Goal: Transaction & Acquisition: Purchase product/service

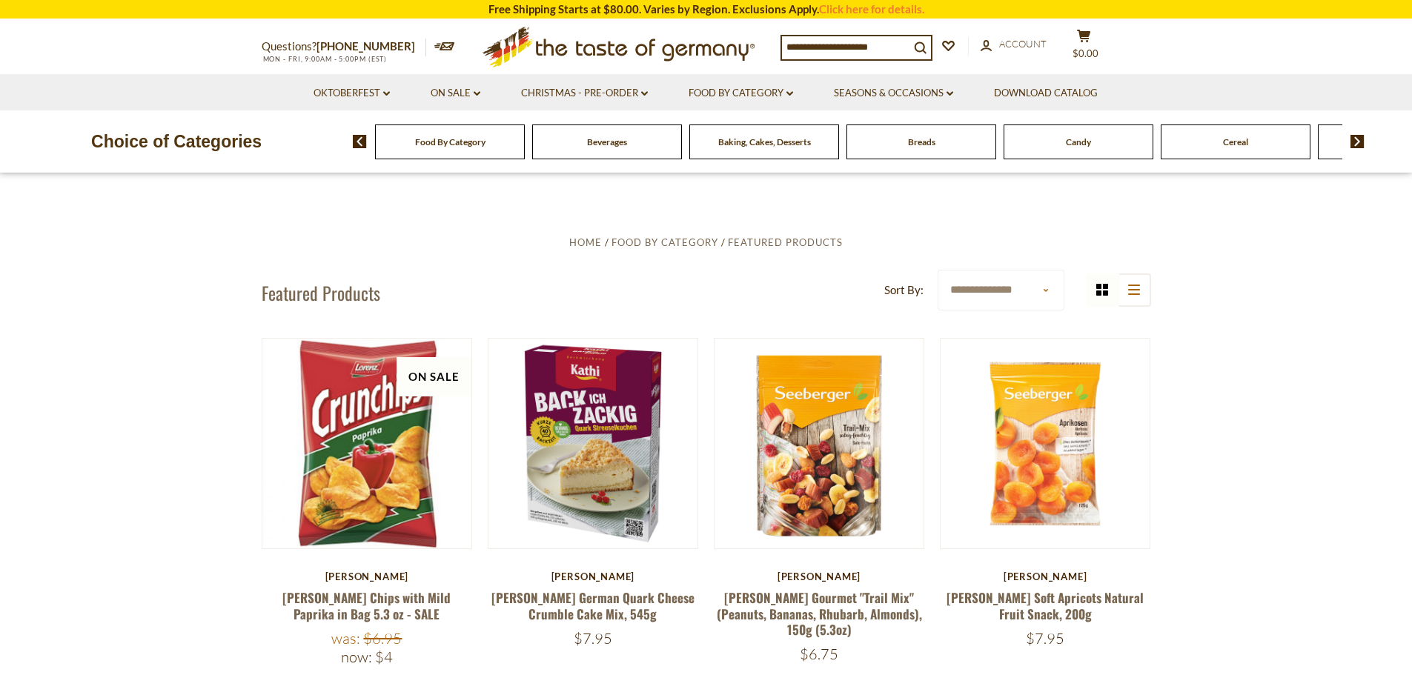
click at [829, 43] on input at bounding box center [845, 46] width 127 height 21
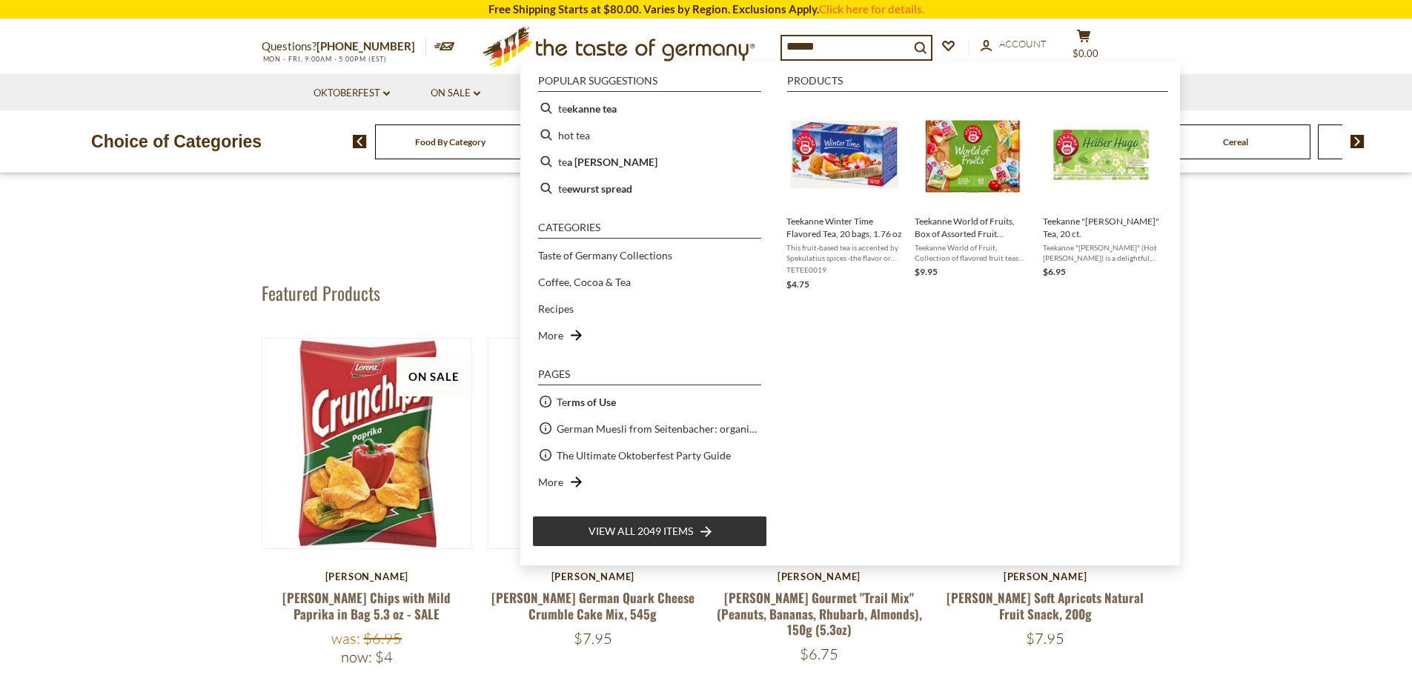
type input "*******"
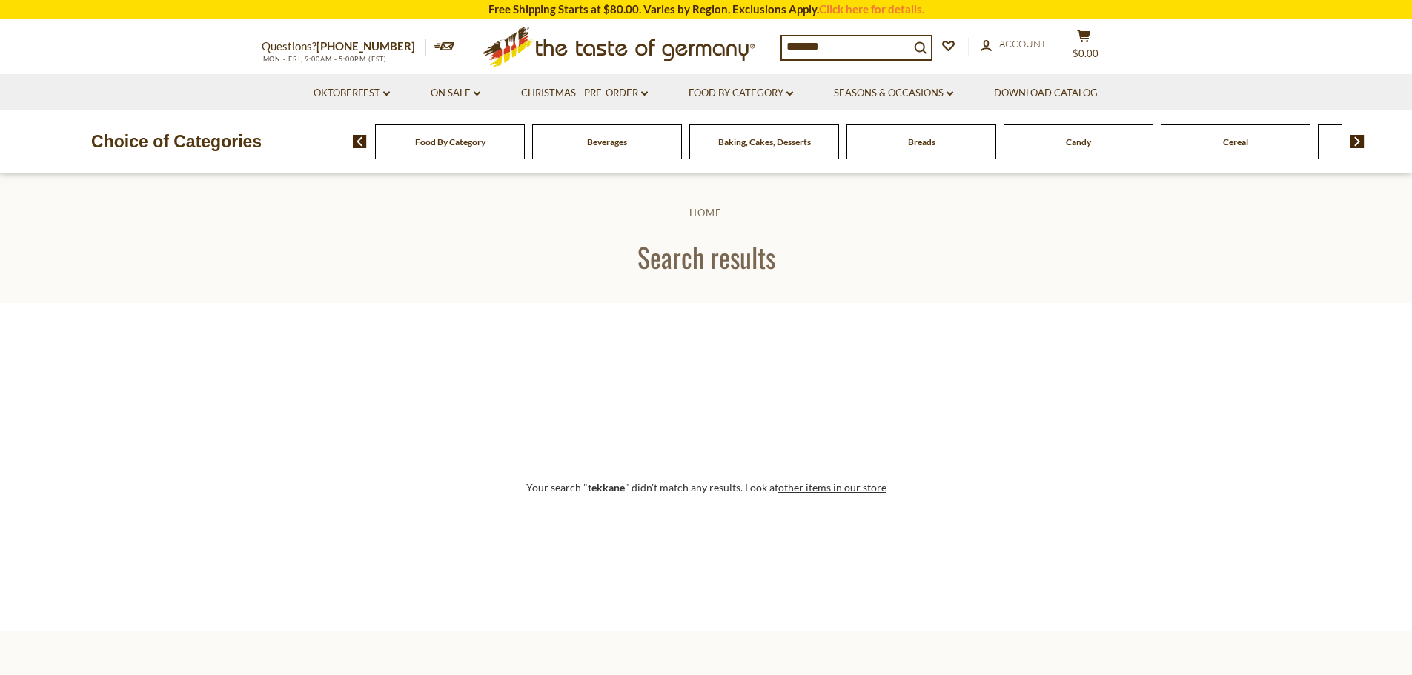
click at [822, 45] on input "*******" at bounding box center [845, 46] width 127 height 21
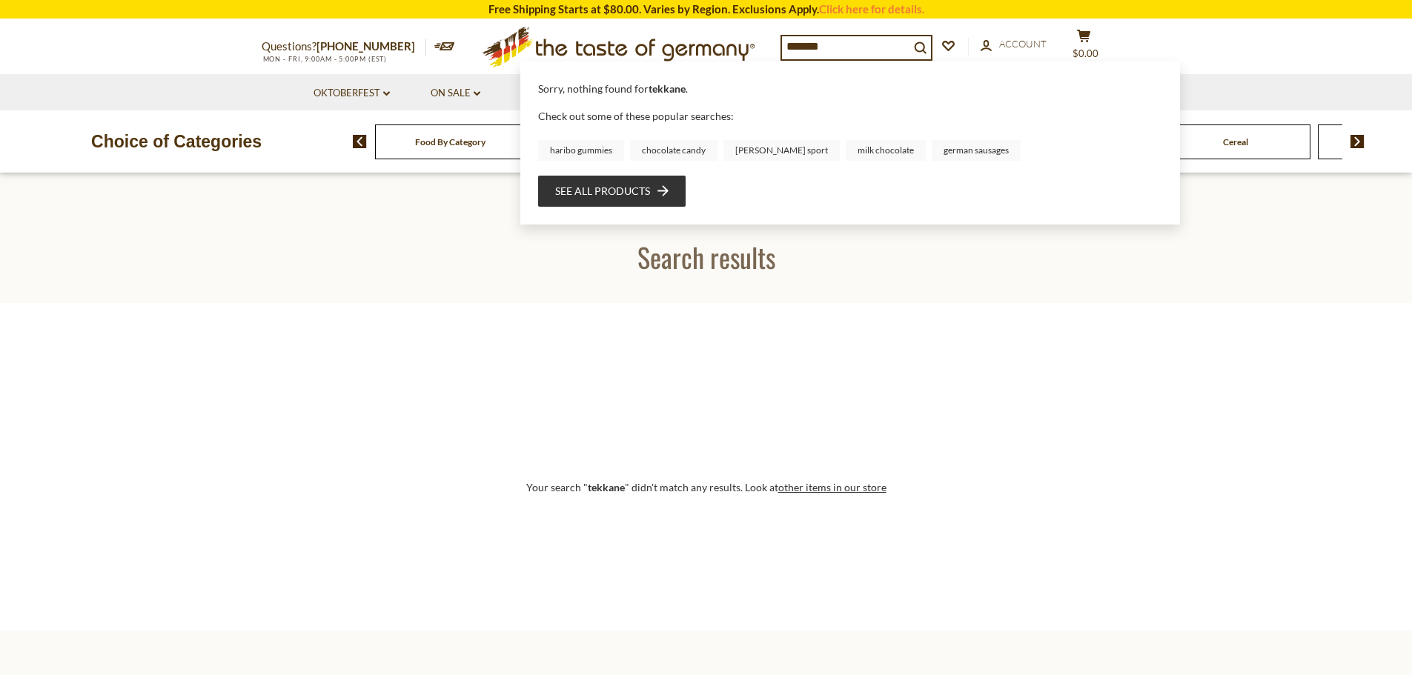
click at [807, 45] on input "*******" at bounding box center [845, 46] width 127 height 21
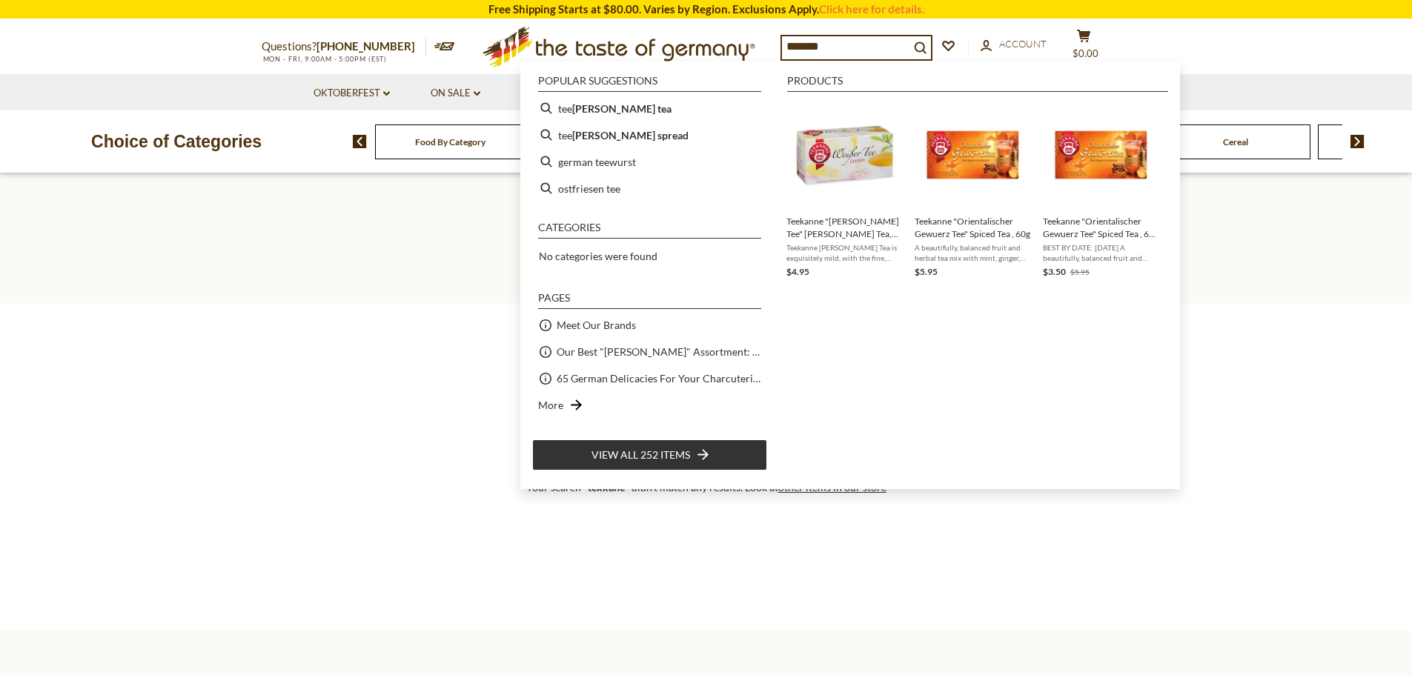
type input "********"
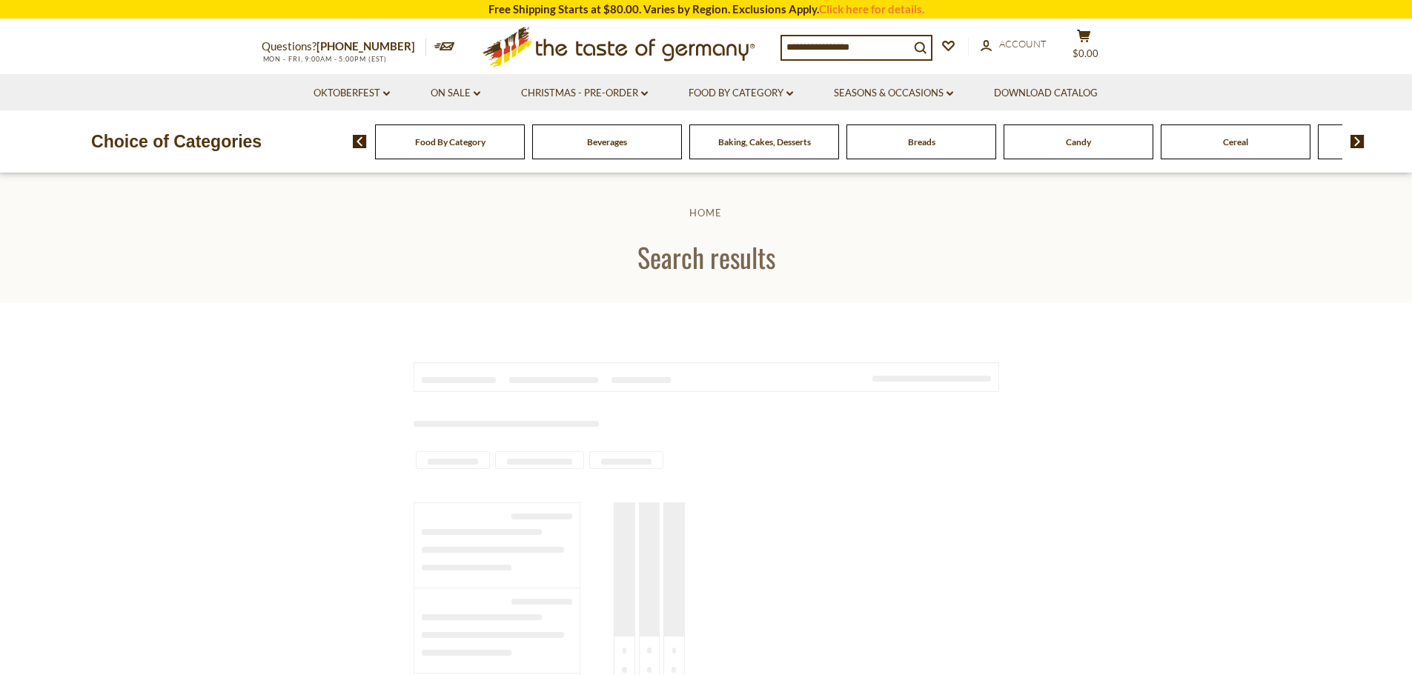
type input "********"
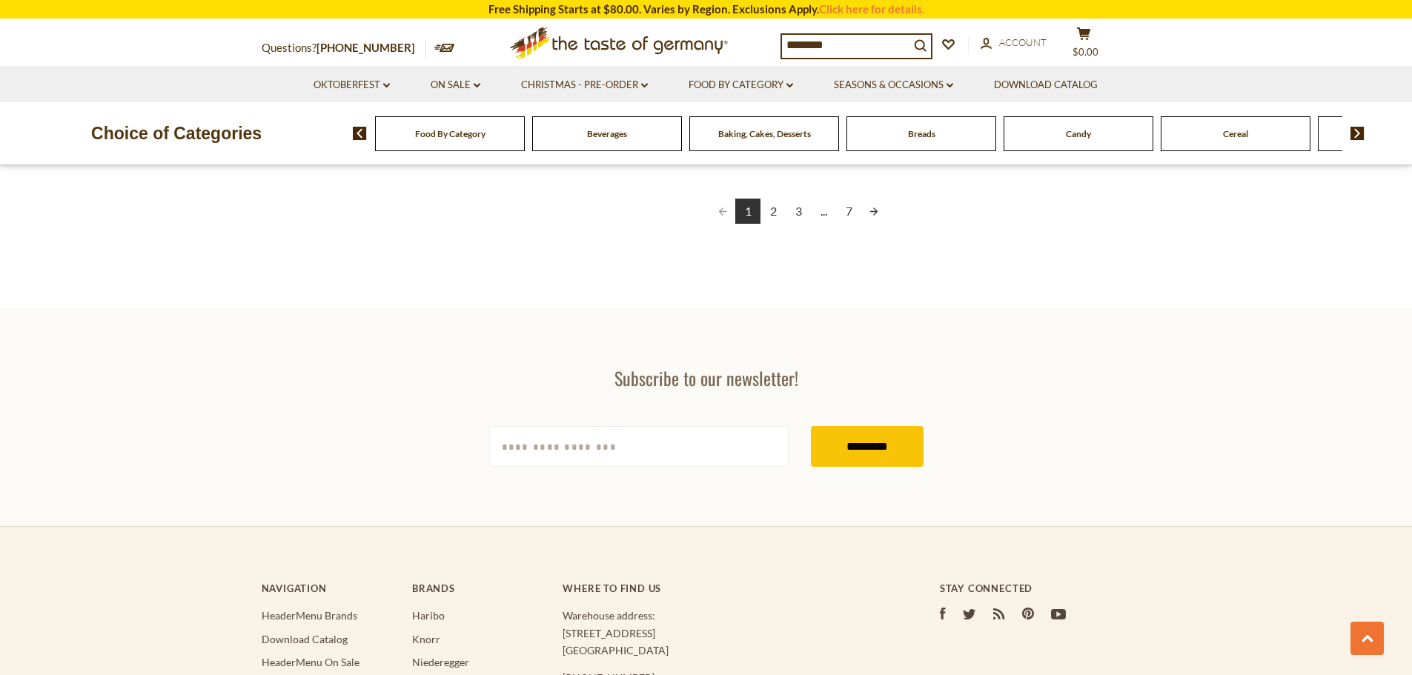
scroll to position [2817, 0]
click at [771, 213] on link "2" at bounding box center [773, 210] width 25 height 25
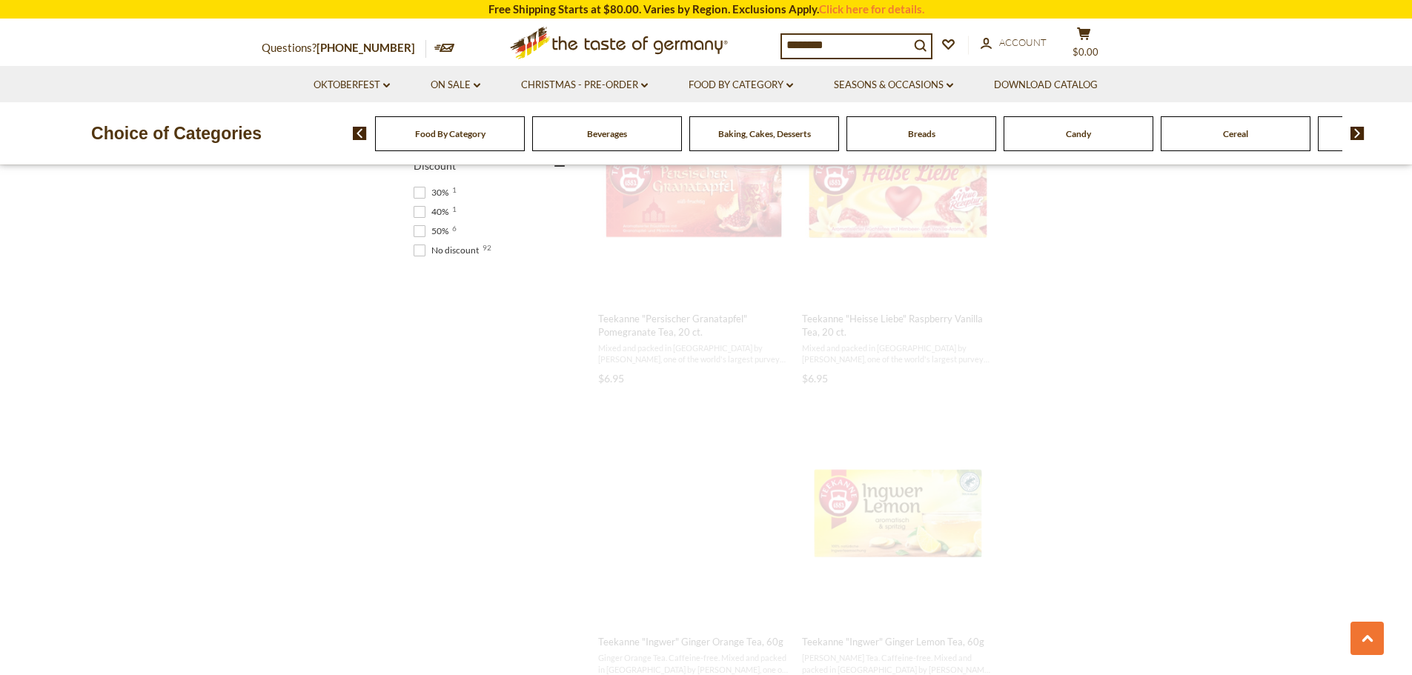
scroll to position [360, 0]
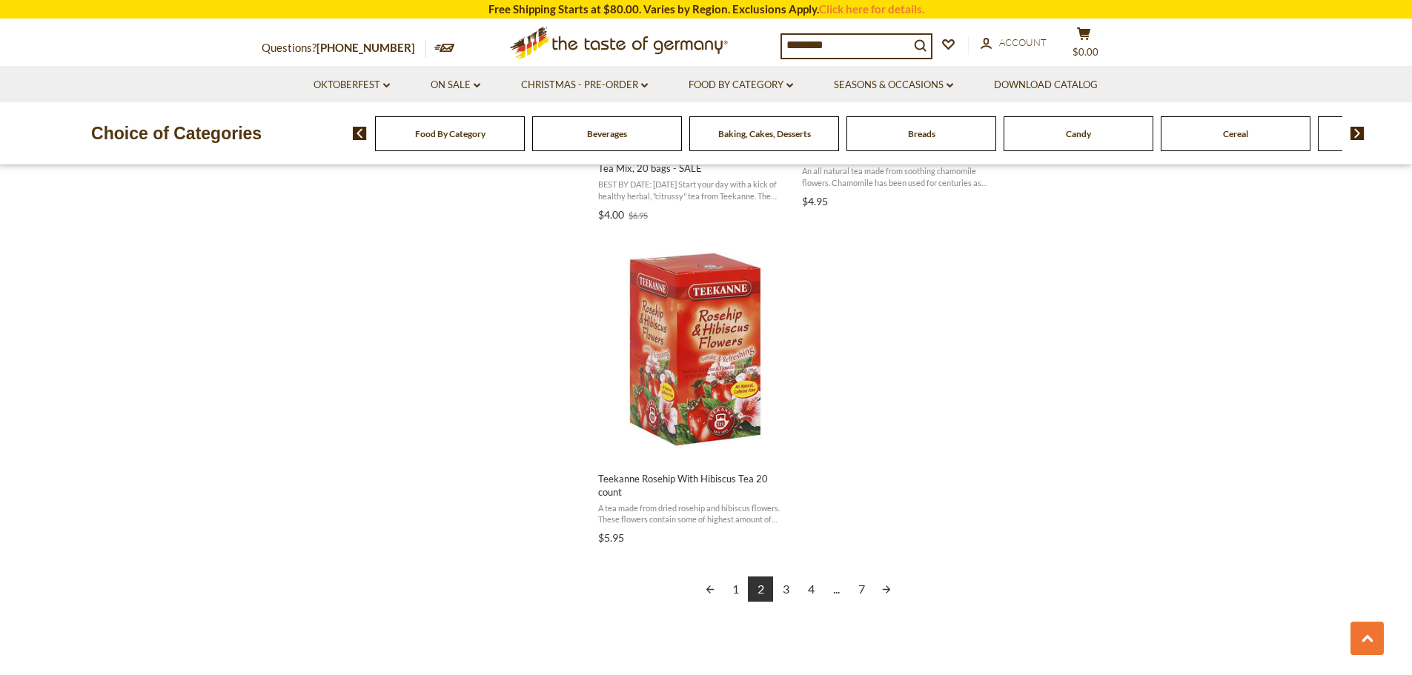
scroll to position [2520, 0]
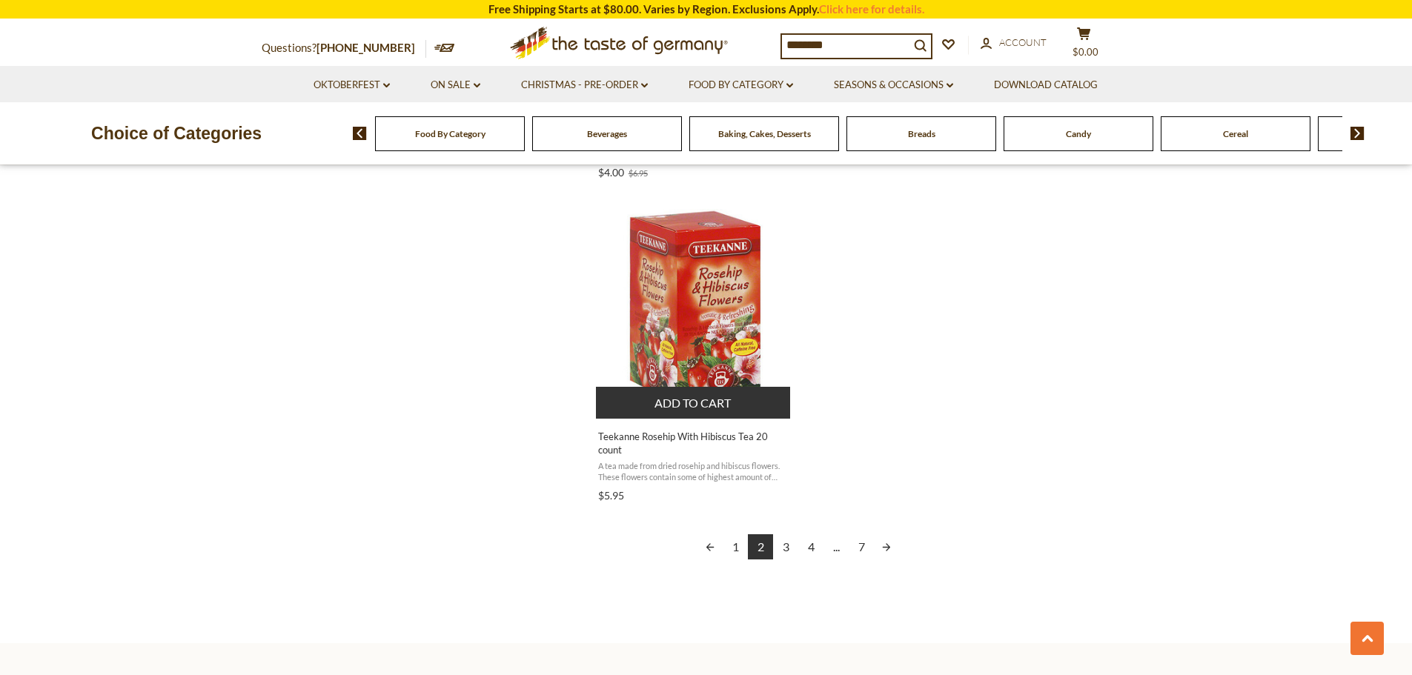
click at [726, 345] on img "Teekanne Rosehip With Hibiscus Tea 20 count" at bounding box center [694, 307] width 196 height 196
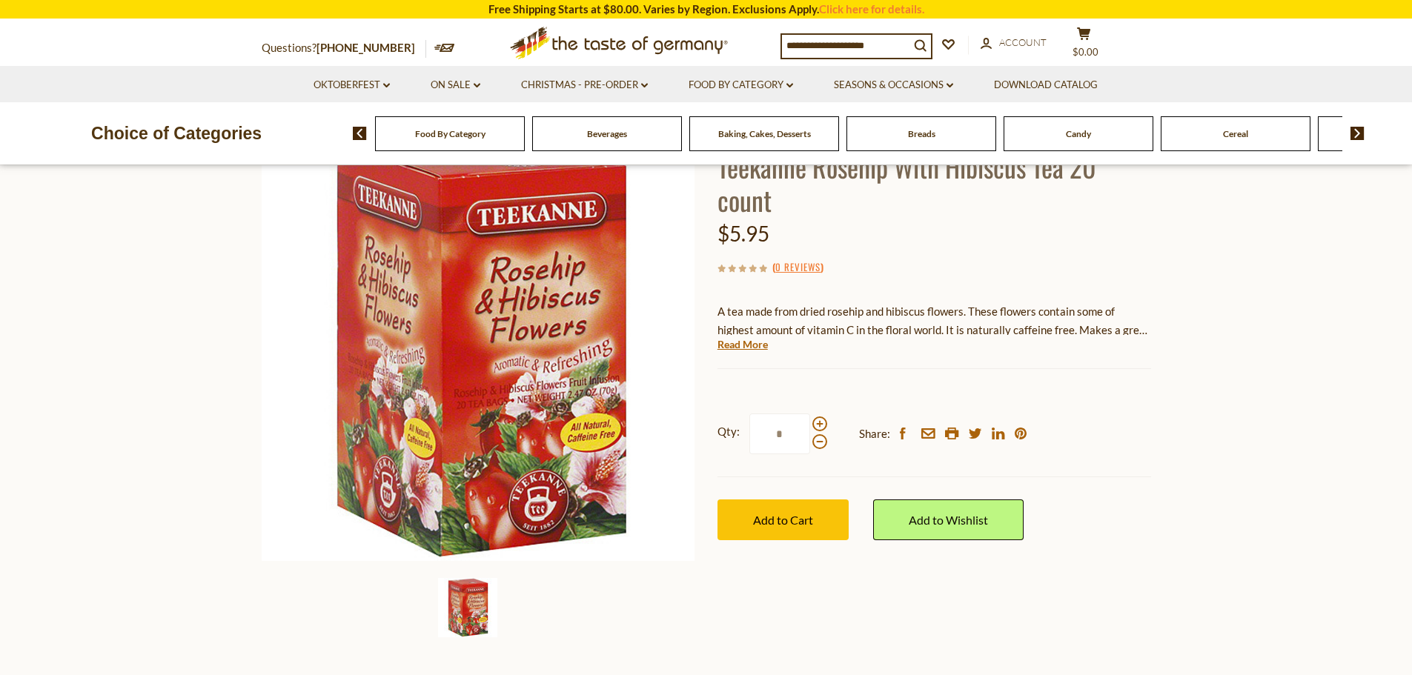
scroll to position [148, 0]
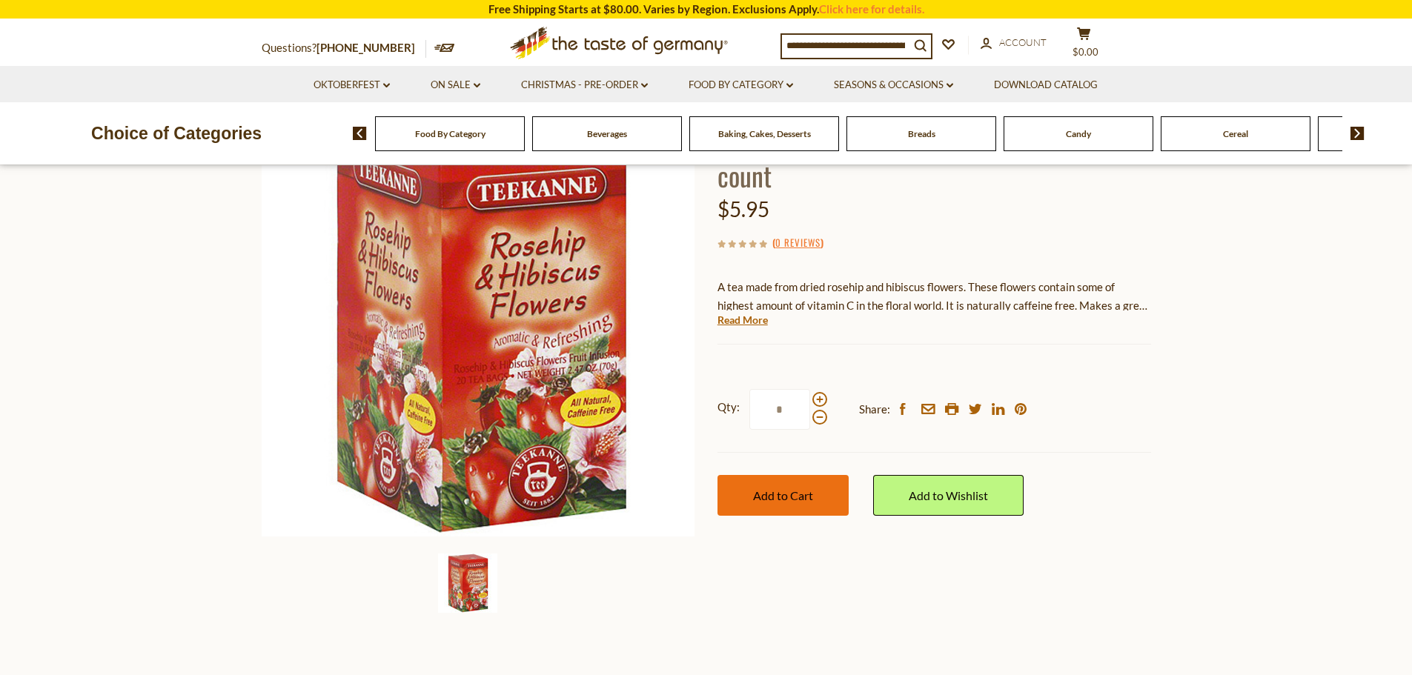
click at [772, 494] on span "Add to Cart" at bounding box center [783, 495] width 60 height 14
click at [736, 322] on link "Read More" at bounding box center [743, 320] width 50 height 15
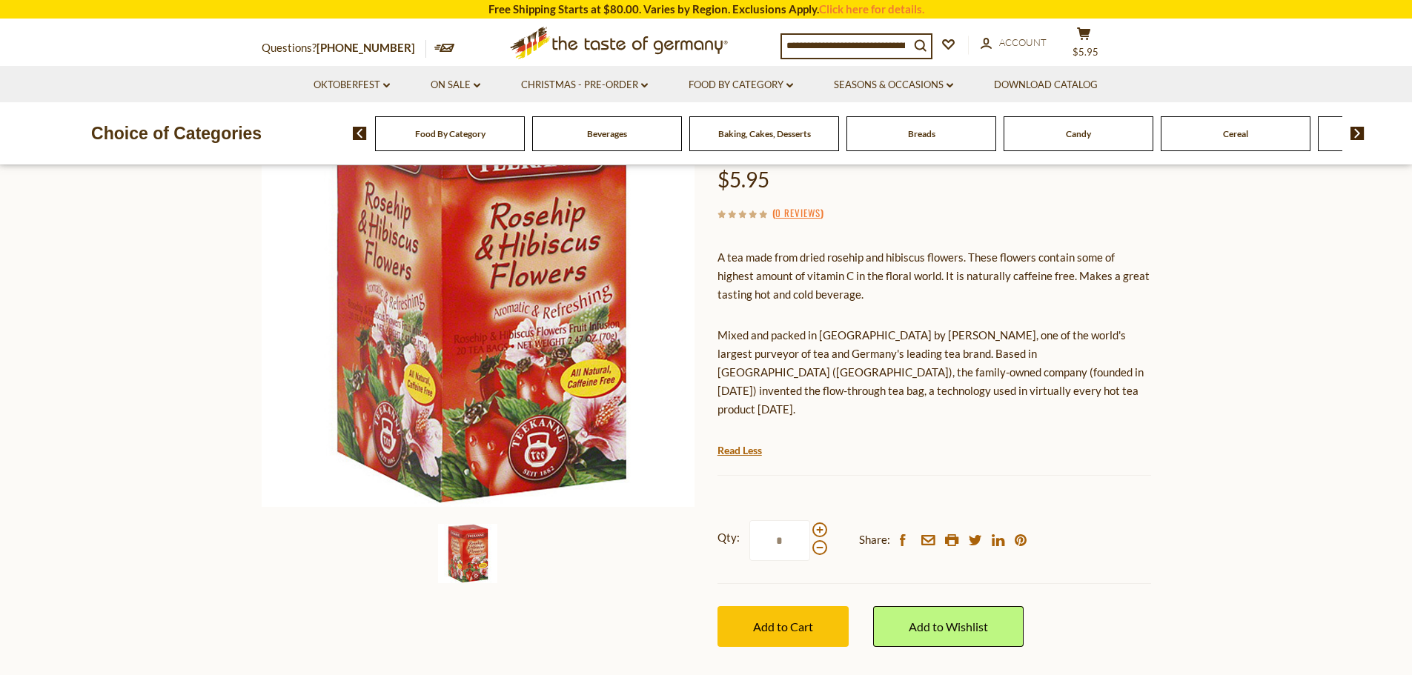
scroll to position [222, 0]
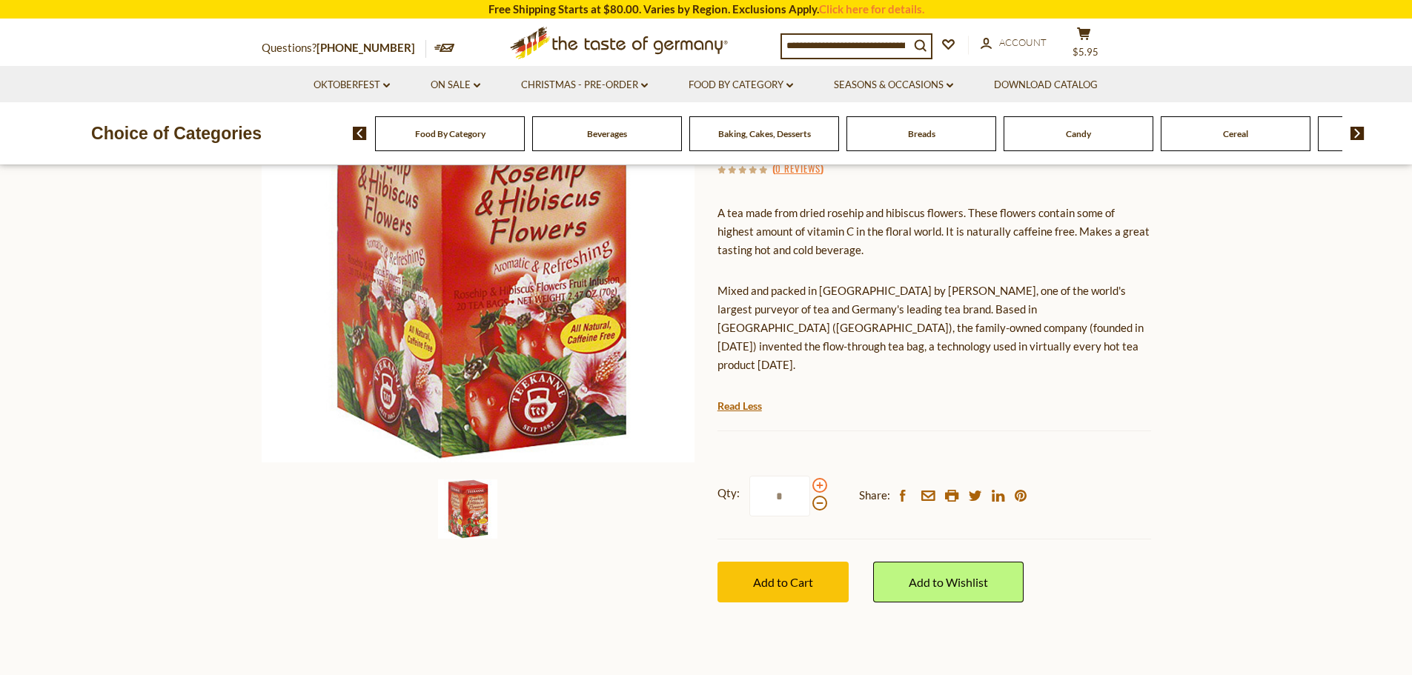
click at [815, 478] on span at bounding box center [819, 485] width 15 height 15
click at [810, 476] on input "*" at bounding box center [779, 496] width 61 height 41
click at [815, 478] on span at bounding box center [819, 485] width 15 height 15
click at [810, 476] on input "*" at bounding box center [779, 496] width 61 height 41
click at [815, 478] on span at bounding box center [819, 485] width 15 height 15
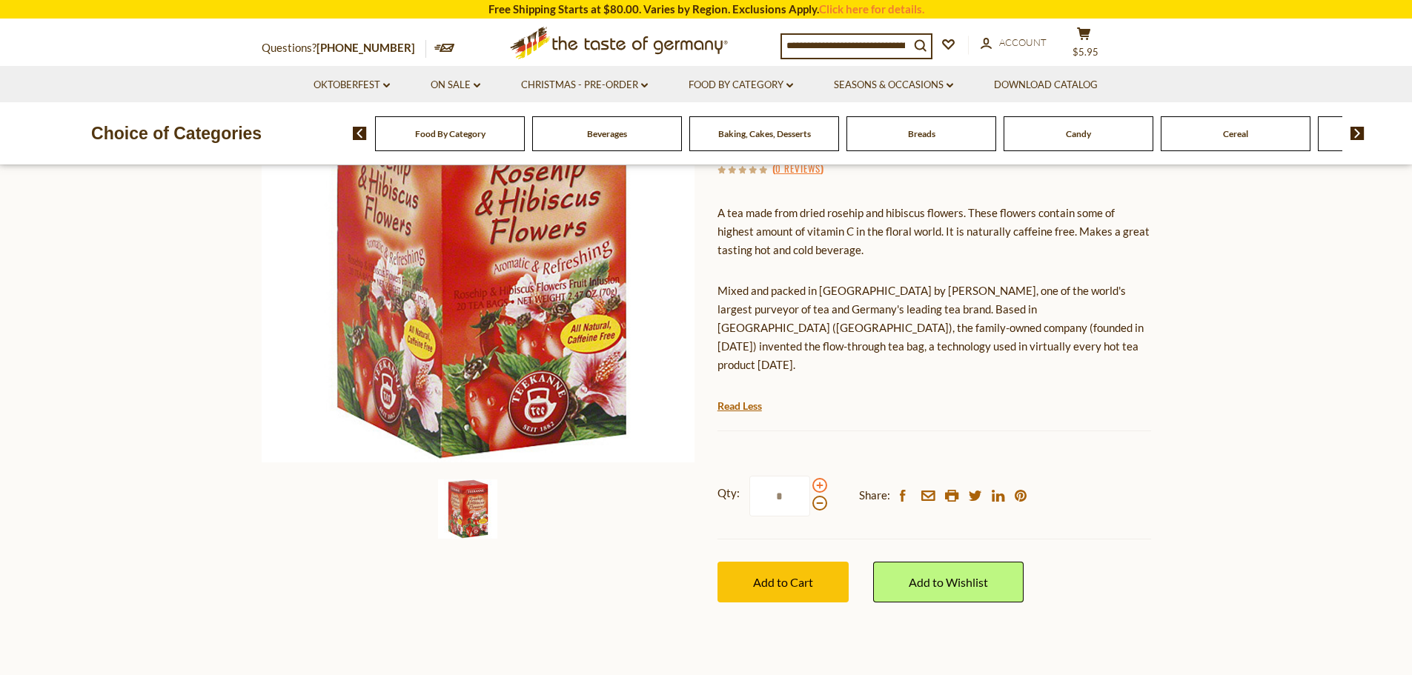
click at [810, 476] on input "*" at bounding box center [779, 496] width 61 height 41
click at [815, 478] on span at bounding box center [819, 485] width 15 height 15
click at [810, 476] on input "*" at bounding box center [779, 496] width 61 height 41
click at [818, 496] on span at bounding box center [819, 503] width 15 height 15
click at [810, 488] on input "*" at bounding box center [779, 496] width 61 height 41
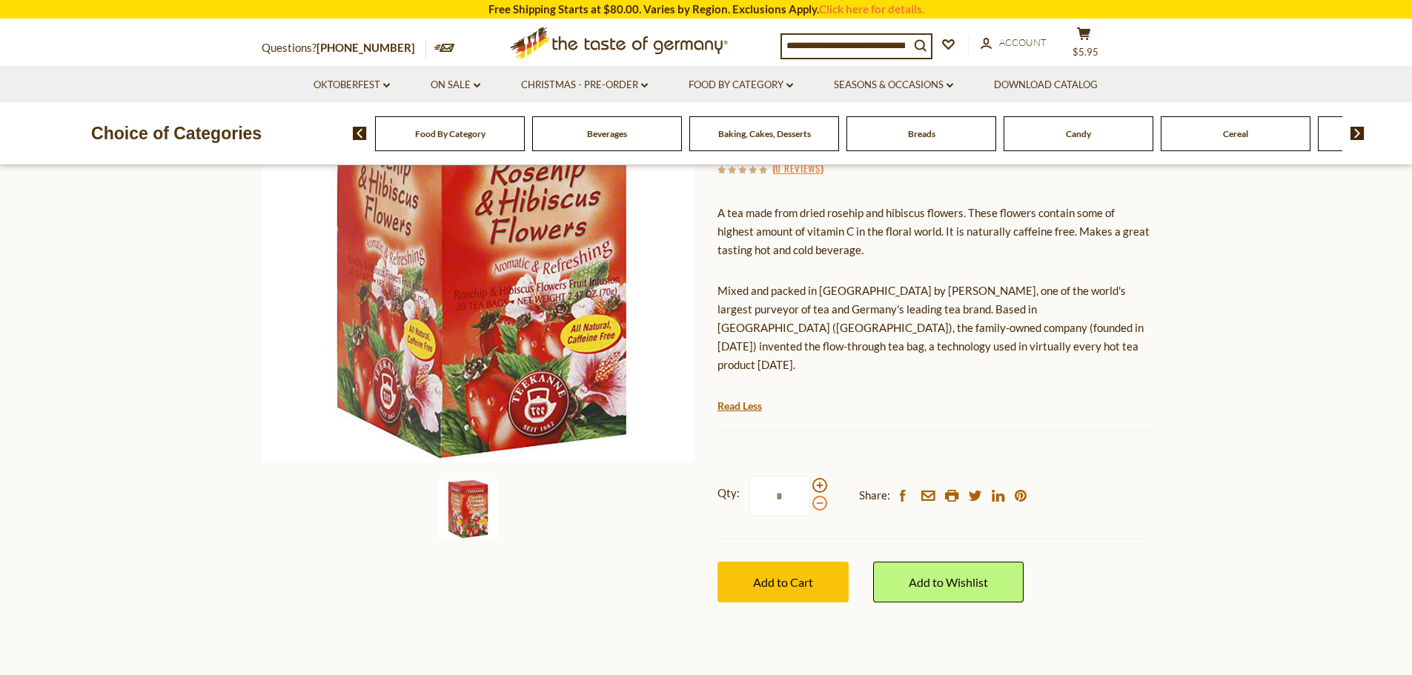
click at [818, 496] on span at bounding box center [819, 503] width 15 height 15
click at [810, 488] on input "*" at bounding box center [779, 496] width 61 height 41
type input "*"
click at [798, 575] on span "Add to Cart" at bounding box center [783, 582] width 60 height 14
click at [1078, 40] on icon at bounding box center [1083, 33] width 13 height 13
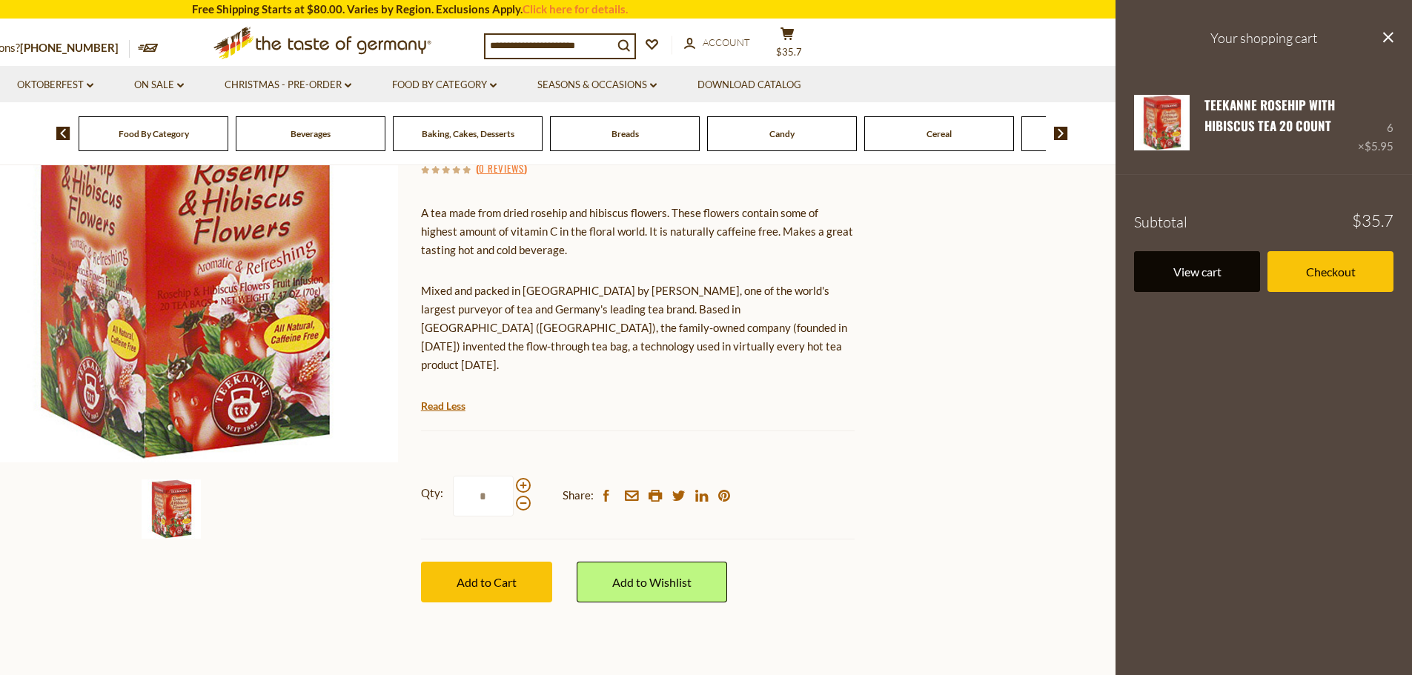
click at [1186, 269] on link "View cart" at bounding box center [1197, 271] width 126 height 41
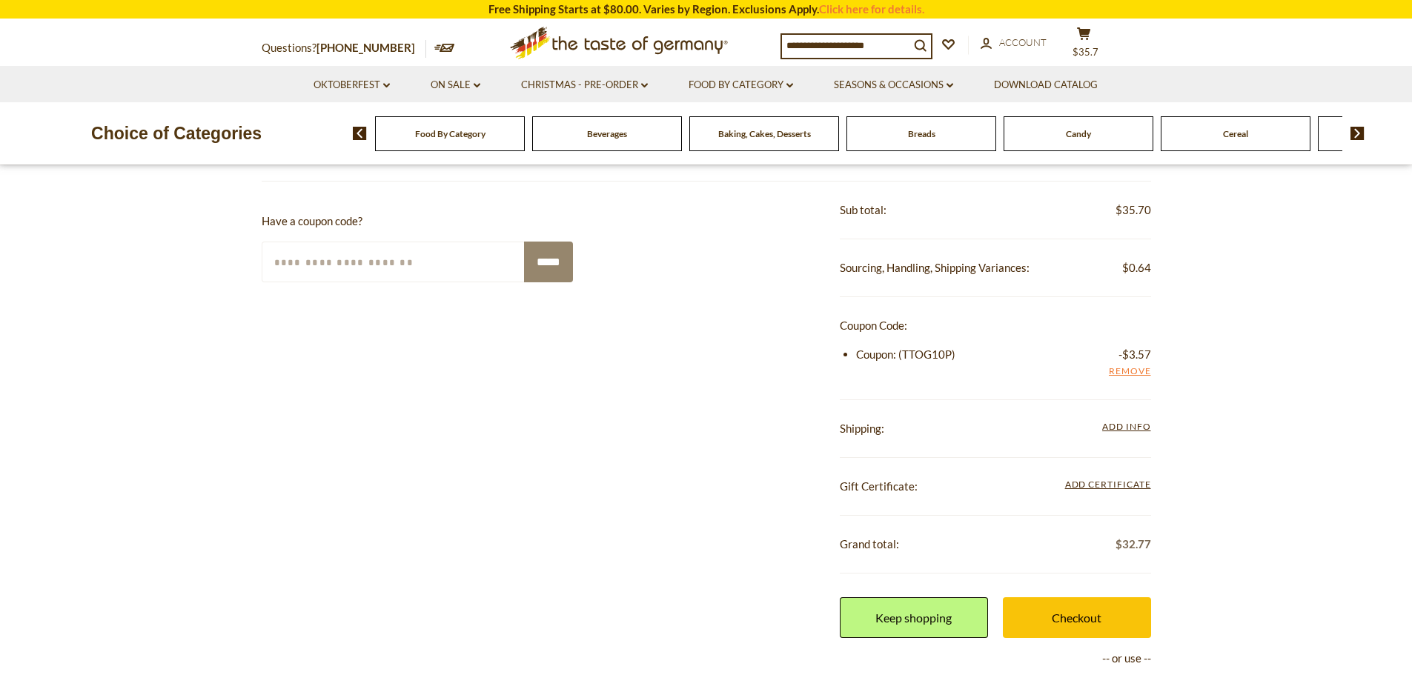
scroll to position [222, 0]
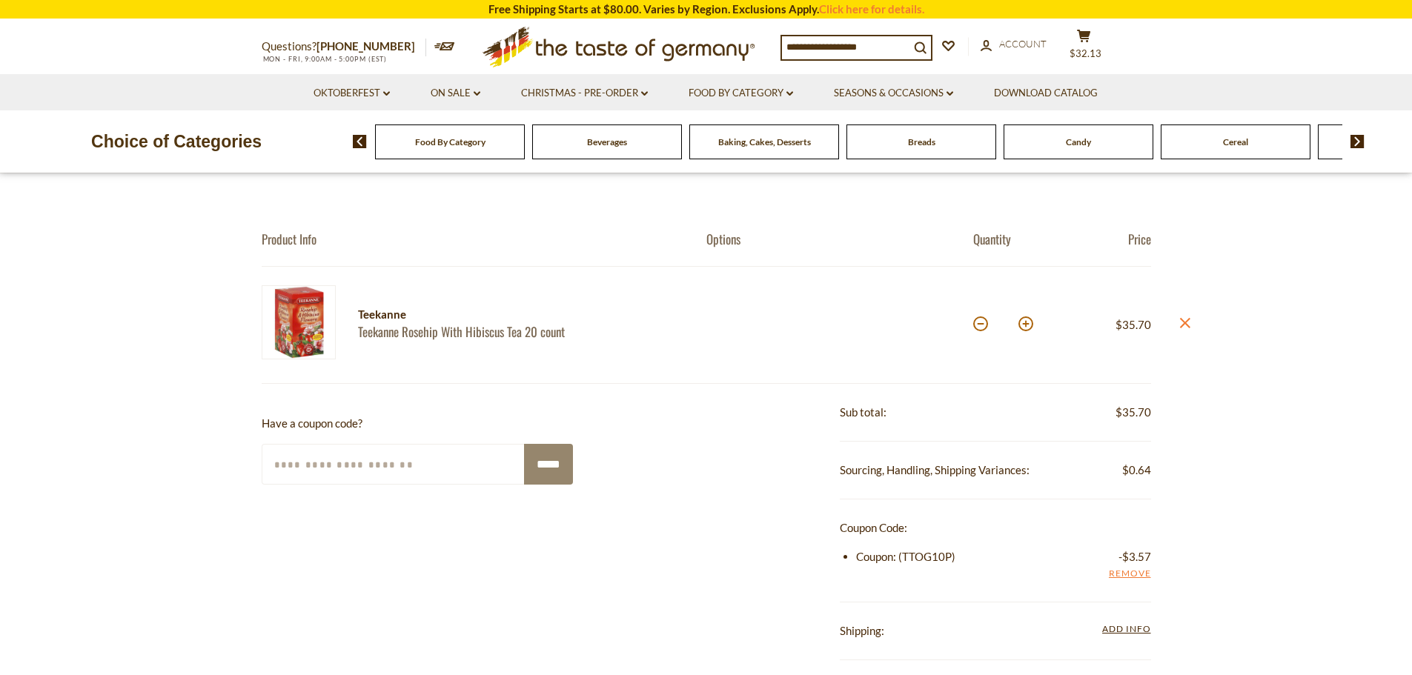
scroll to position [168, 0]
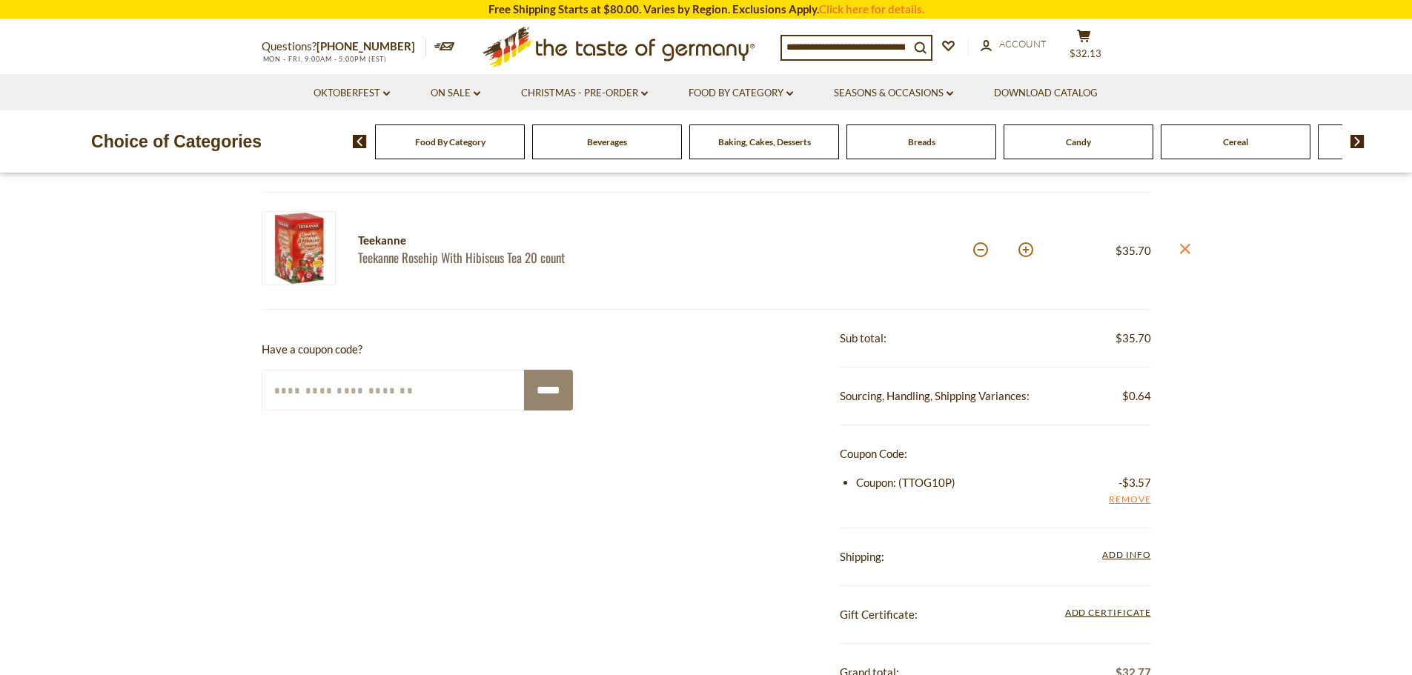
click at [324, 249] on img at bounding box center [299, 248] width 74 height 74
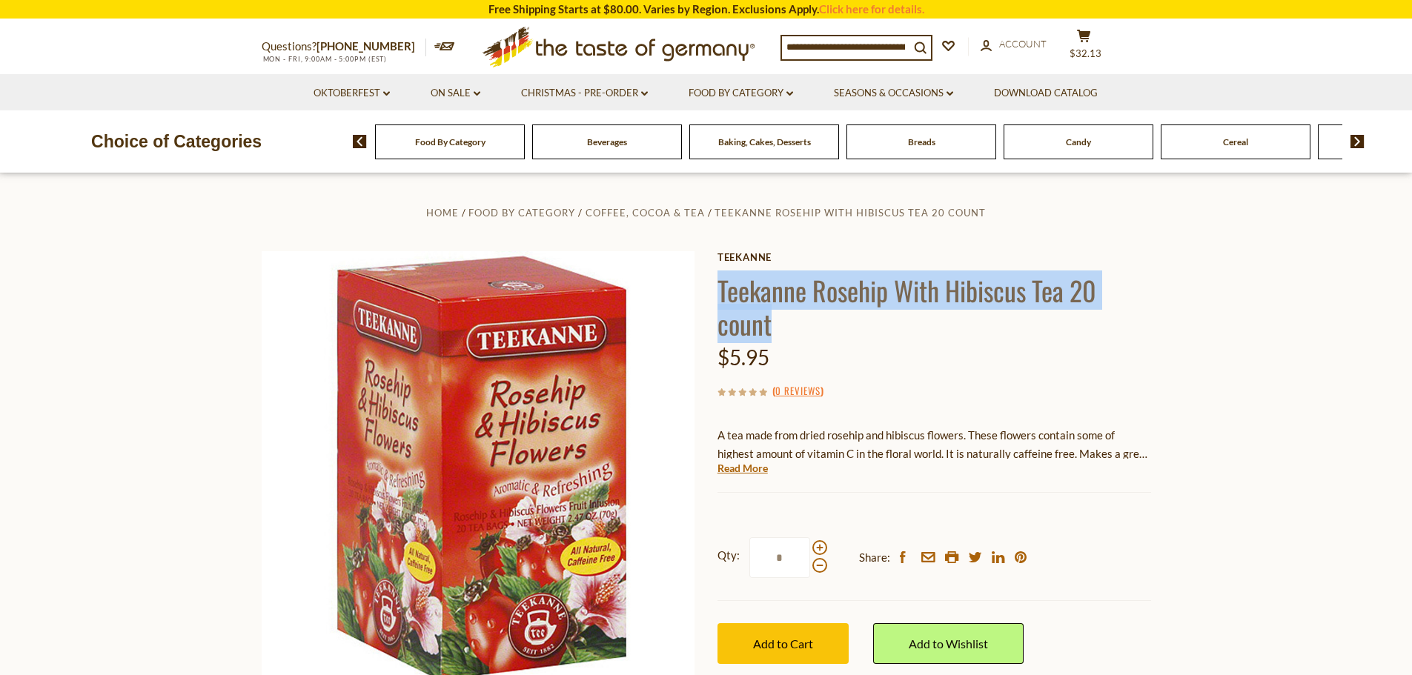
drag, startPoint x: 778, startPoint y: 326, endPoint x: 720, endPoint y: 285, distance: 71.8
click at [720, 285] on h1 "Teekanne Rosehip With Hibiscus Tea 20 count" at bounding box center [935, 307] width 434 height 67
copy h1 "Teekanne Rosehip With Hibiscus Tea 20 count"
